Goal: Obtain resource: Download file/media

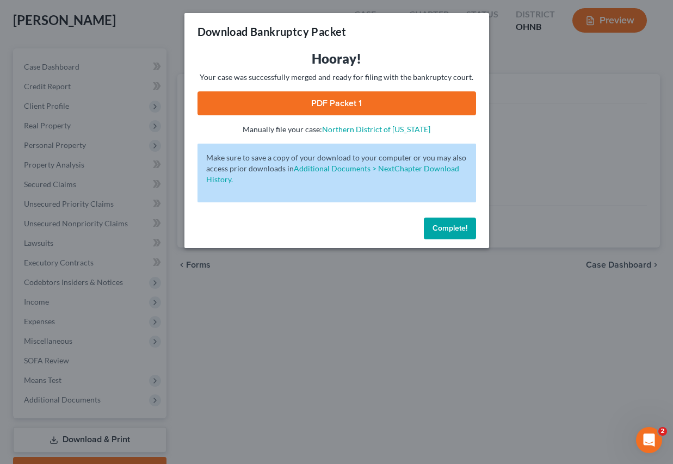
click at [452, 226] on span "Complete!" at bounding box center [450, 228] width 35 height 9
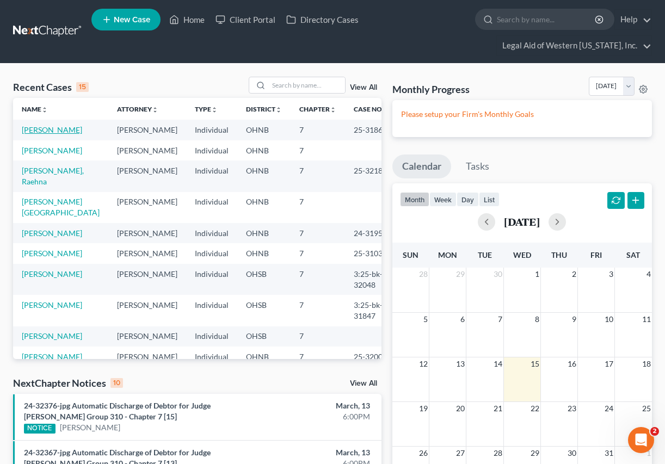
click at [66, 131] on link "[PERSON_NAME]" at bounding box center [52, 129] width 60 height 9
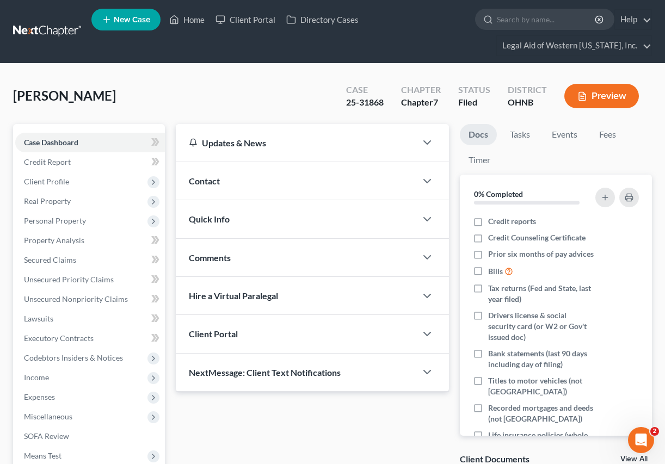
click at [235, 415] on div "Updates & News × Ohio Northern District Notes: July 24th - The Northern Distric…" at bounding box center [312, 414] width 284 height 581
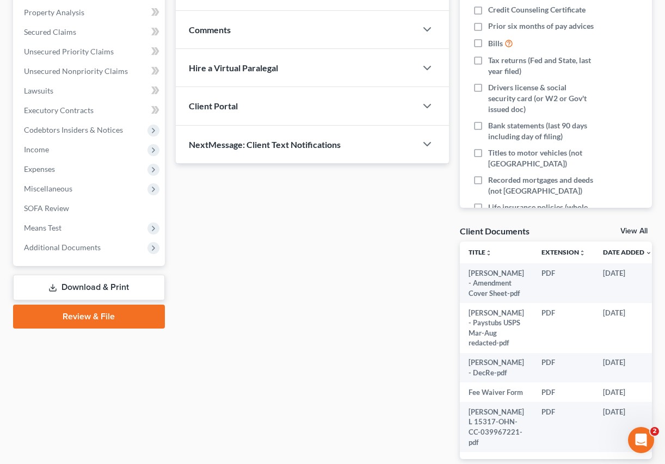
scroll to position [239, 0]
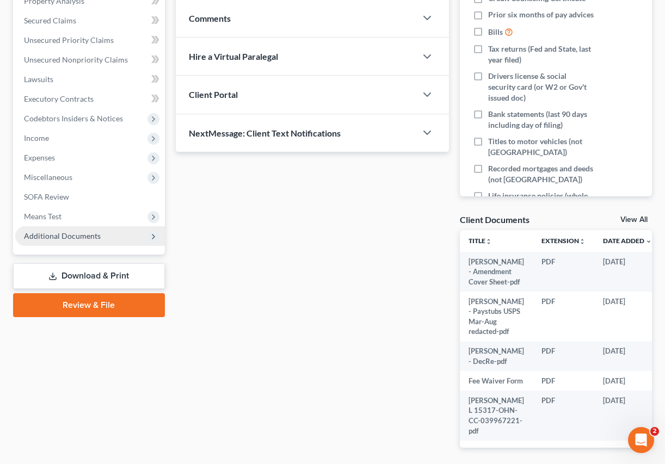
click at [72, 233] on span "Additional Documents" at bounding box center [62, 235] width 77 height 9
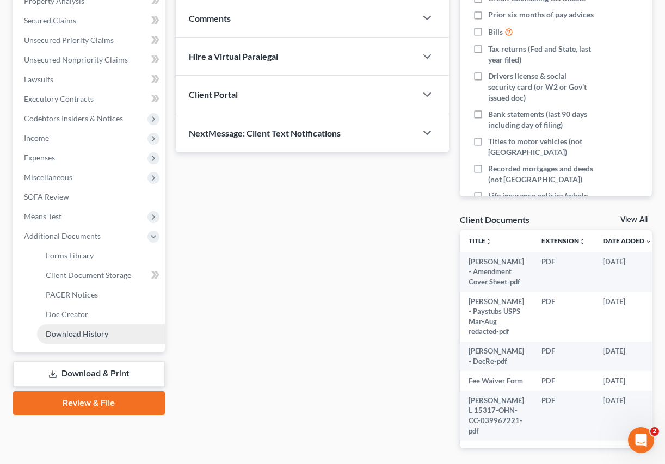
click at [75, 338] on span "Download History" at bounding box center [77, 333] width 63 height 9
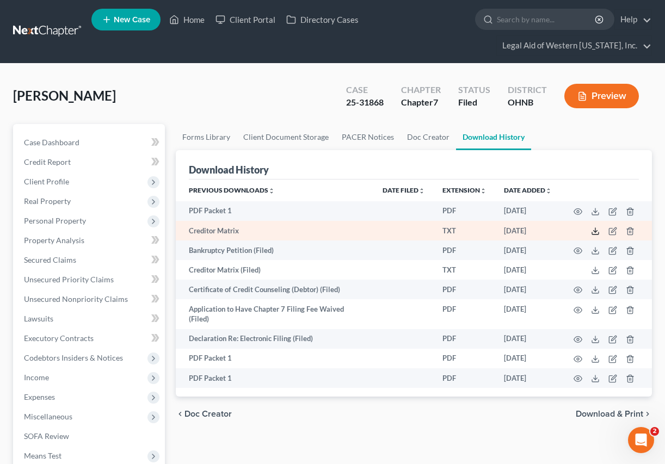
click at [599, 227] on icon at bounding box center [595, 231] width 9 height 9
